Goal: Use online tool/utility: Utilize a website feature to perform a specific function

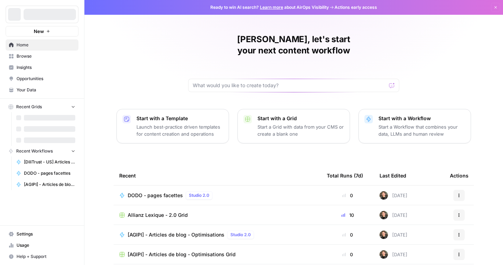
click at [36, 61] on link "Browse" at bounding box center [42, 56] width 73 height 11
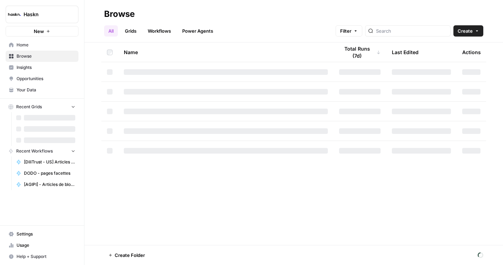
click at [426, 35] on div at bounding box center [408, 30] width 86 height 11
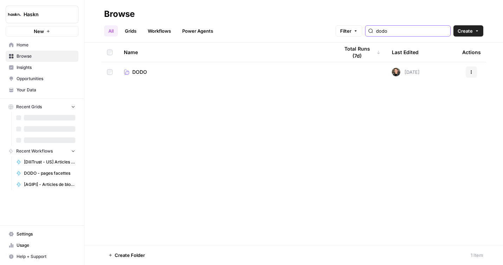
type input "dodo"
click at [143, 71] on span "DODO" at bounding box center [139, 72] width 15 height 7
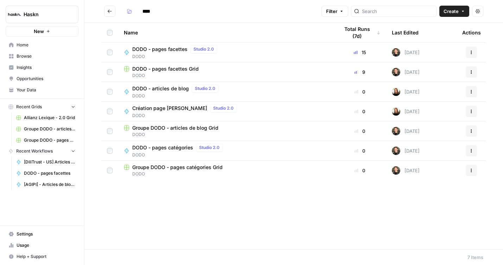
click at [168, 58] on span "DODO" at bounding box center [176, 56] width 88 height 6
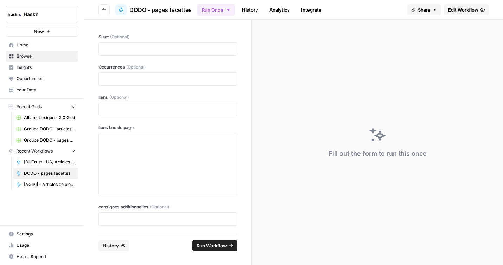
click at [454, 14] on link "Edit Workflow" at bounding box center [466, 9] width 45 height 11
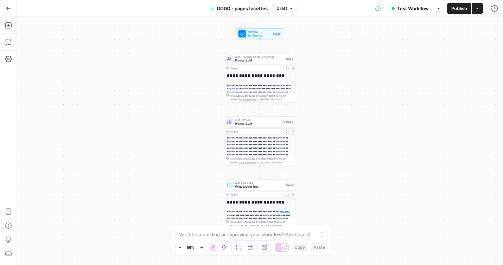
click at [403, 16] on div "Test Workflow Options Publish Actions Run History" at bounding box center [400, 8] width 207 height 17
click at [403, 13] on button "Test Workflow" at bounding box center [409, 8] width 47 height 11
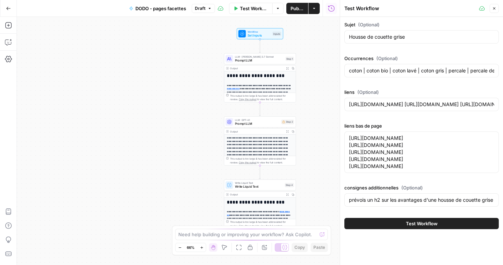
click at [388, 40] on div "Housse de couette grise" at bounding box center [422, 36] width 155 height 13
click at [390, 36] on input "Housse de couette grise" at bounding box center [421, 36] width 145 height 7
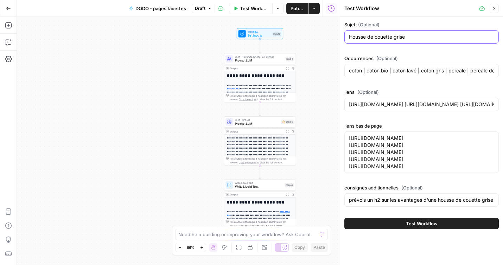
click at [390, 36] on input "Housse de couette grise" at bounding box center [421, 36] width 145 height 7
paste input "Flanell"
type input "Housse de couette Flanelle"
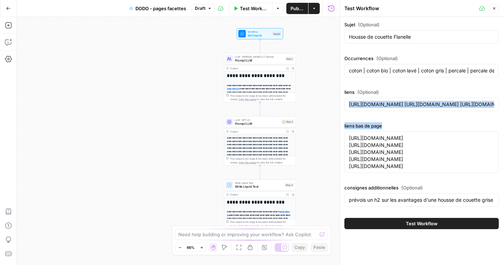
drag, startPoint x: 388, startPoint y: 209, endPoint x: 350, endPoint y: 98, distance: 117.6
click at [350, 98] on div "Sujet (Optional) Housse de couette Flanelle Occurrences (Optional) coton | coto…" at bounding box center [422, 115] width 155 height 189
click at [350, 131] on div "liens bas de page [URL][DOMAIN_NAME] [URL][DOMAIN_NAME] [URL][DOMAIN_NAME] [URL…" at bounding box center [422, 148] width 155 height 53
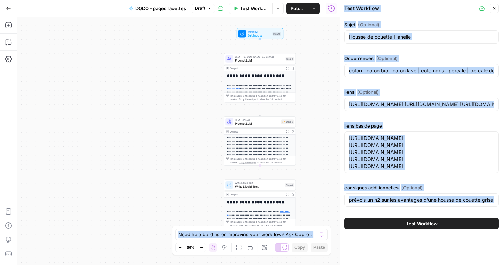
click at [350, 131] on div "liens bas de page [URL][DOMAIN_NAME] [URL][DOMAIN_NAME] [URL][DOMAIN_NAME] [URL…" at bounding box center [422, 148] width 155 height 53
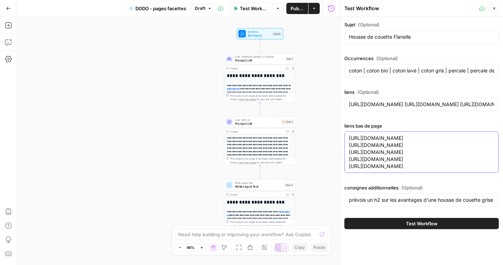
drag, startPoint x: 374, startPoint y: 202, endPoint x: 352, endPoint y: 129, distance: 76.4
click at [352, 129] on div "liens bas de page [URL][DOMAIN_NAME] [URL][DOMAIN_NAME] [URL][DOMAIN_NAME] [URL…" at bounding box center [422, 148] width 155 height 53
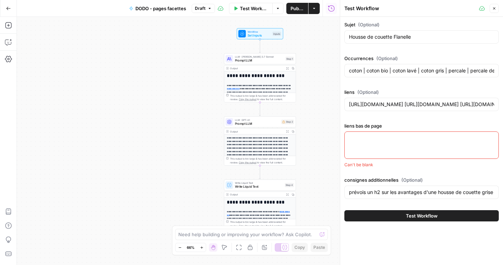
paste textarea "[URL][DOMAIN_NAME]"
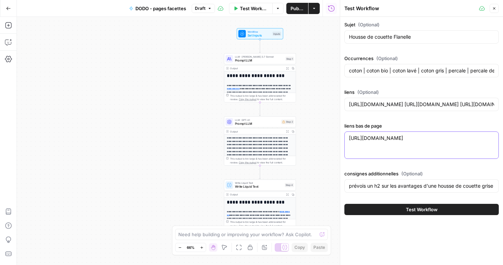
paste textarea "[URL][DOMAIN_NAME]"
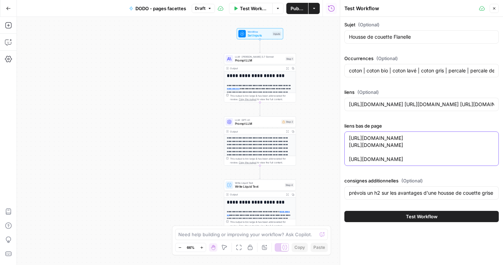
click at [352, 163] on textarea "[URL][DOMAIN_NAME] [URL][DOMAIN_NAME] [URL][DOMAIN_NAME]" at bounding box center [421, 149] width 145 height 28
paste textarea "[URL][DOMAIN_NAME]"
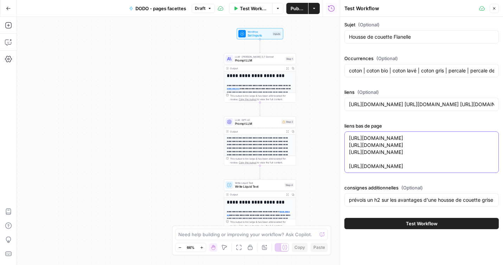
paste textarea "[URL][DOMAIN_NAME]"
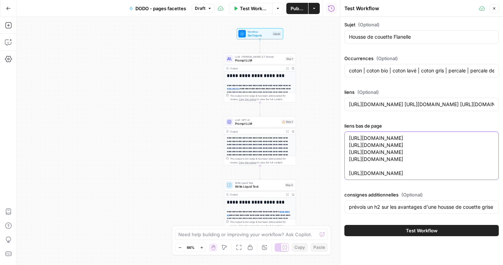
paste textarea "[URL][DOMAIN_NAME]"
type textarea "[URL][DOMAIN_NAME] [URL][DOMAIN_NAME] [URL][DOMAIN_NAME] [URL][DOMAIN_NAME] [UR…"
click at [402, 73] on input "coton | coton bio | coton lavé | coton gris | percale | percale de coton | gaze…" at bounding box center [421, 70] width 145 height 7
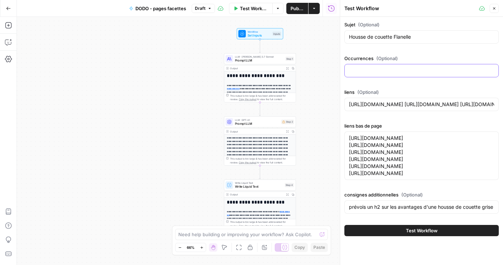
paste input "flanelle | flanelle de coton | coton | coton flanelle | housse de couette | hou…"
type input "flanelle | flanelle de coton | coton | coton flanelle | housse de couette | hou…"
drag, startPoint x: 409, startPoint y: 197, endPoint x: 409, endPoint y: 265, distance: 68.3
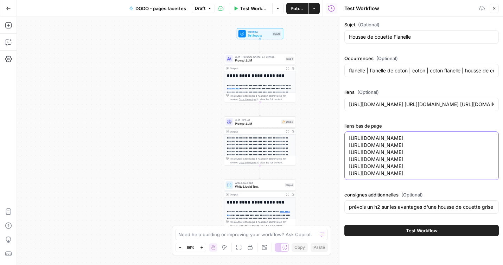
click at [409, 241] on div "Sujet (Optional) Housse de couette Flanelle Occurrences (Optional) flanelle | f…" at bounding box center [421, 129] width 163 height 224
drag, startPoint x: 485, startPoint y: 232, endPoint x: 501, endPoint y: 232, distance: 15.9
click at [501, 232] on div "Sujet (Optional) Housse de couette Flanelle Occurrences (Optional) flanelle | f…" at bounding box center [421, 129] width 163 height 224
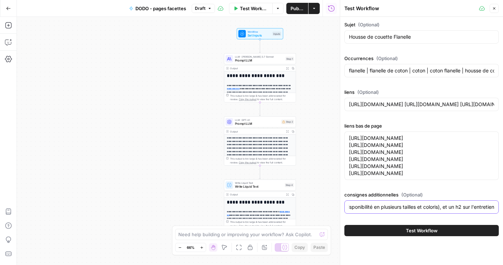
type input "prévois un h2 sur les avantages d'une housse de couette en flanelle (avantages …"
click at [467, 237] on button "Test Workflow" at bounding box center [422, 230] width 155 height 11
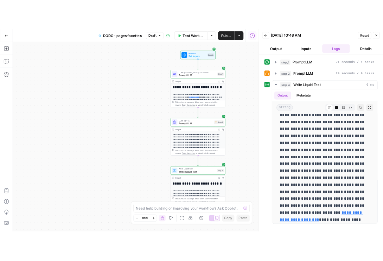
scroll to position [560, 0]
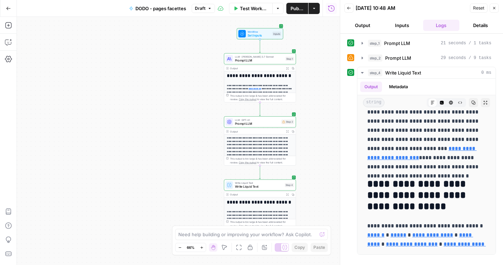
drag, startPoint x: 370, startPoint y: 117, endPoint x: 417, endPoint y: 265, distance: 155.6
click at [417, 265] on div "**********" at bounding box center [421, 150] width 163 height 232
copy div "**********"
